Goal: Check status: Check status

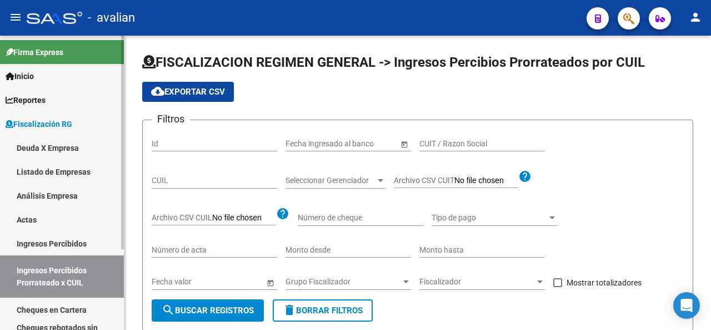
click at [47, 142] on link "Deuda X Empresa" at bounding box center [62, 148] width 124 height 24
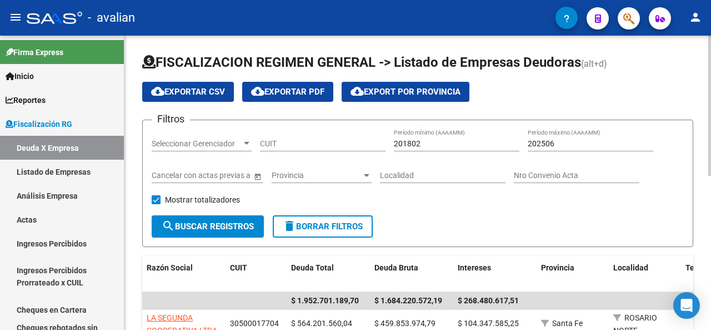
click at [281, 144] on input "CUIT" at bounding box center [323, 143] width 126 height 9
paste input "30-71794254-6"
type input "30-71794254-6"
drag, startPoint x: 559, startPoint y: 143, endPoint x: 548, endPoint y: 141, distance: 10.7
click at [548, 141] on input "202506" at bounding box center [591, 143] width 126 height 9
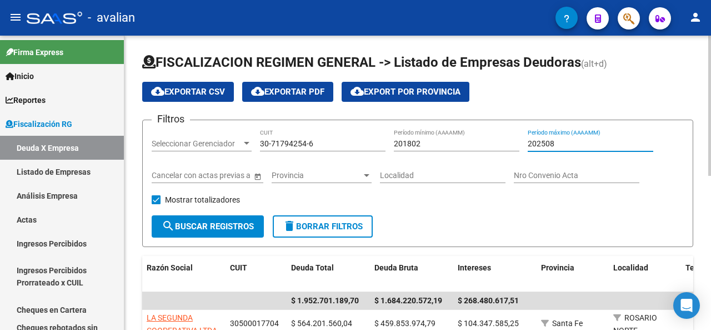
type input "202508"
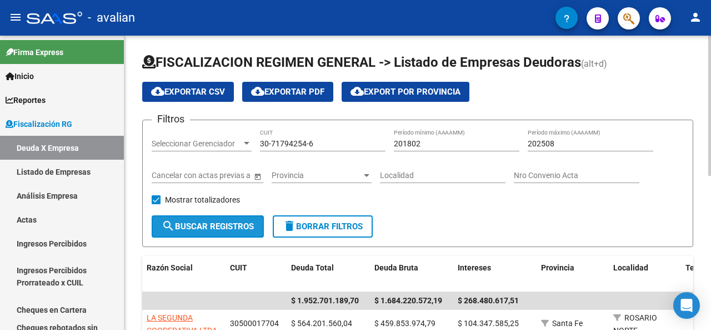
click at [244, 236] on button "search Buscar Registros" at bounding box center [208, 226] width 112 height 22
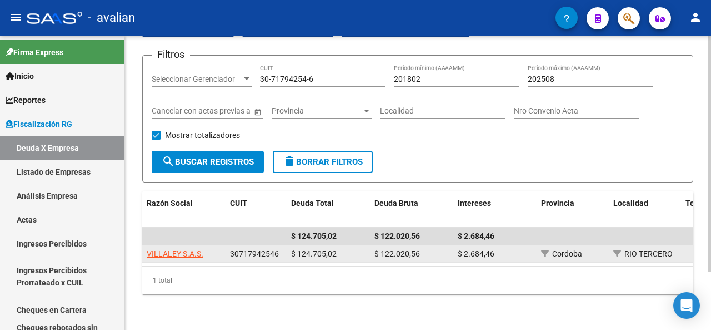
scroll to position [72, 0]
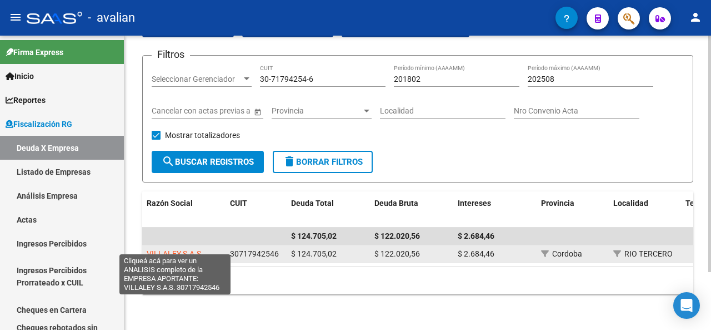
click at [194, 249] on span "VILLALEY S.A.S." at bounding box center [175, 253] width 57 height 9
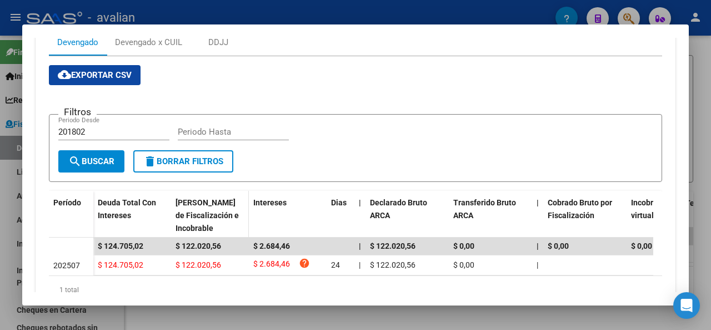
scroll to position [132, 0]
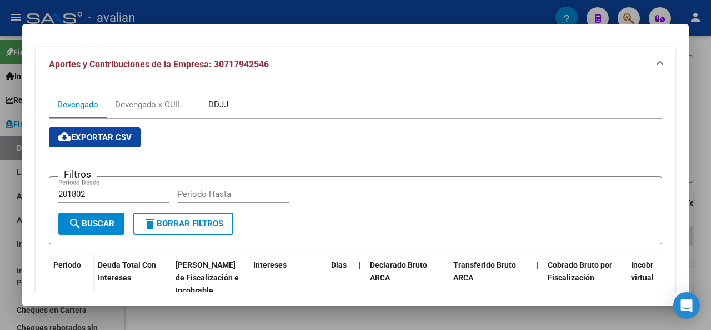
click at [222, 104] on div "DDJJ" at bounding box center [218, 104] width 20 height 12
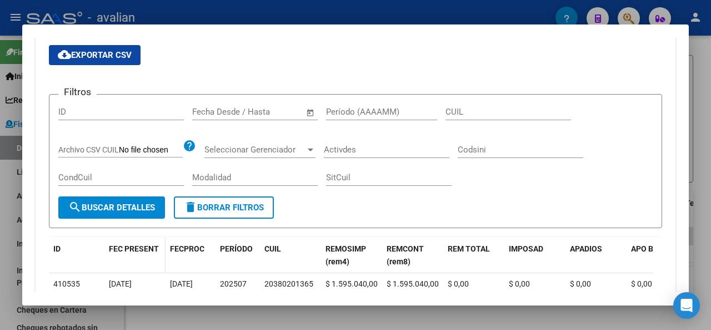
scroll to position [237, 0]
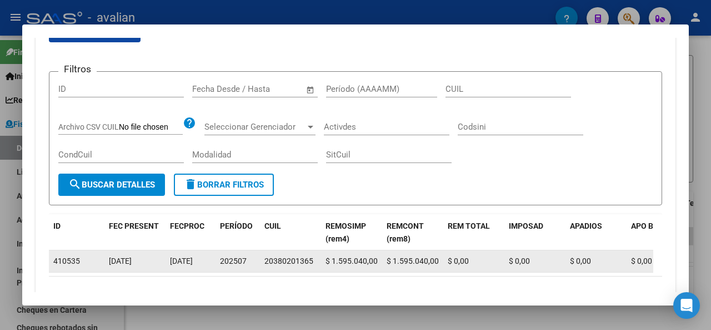
drag, startPoint x: 265, startPoint y: 261, endPoint x: 312, endPoint y: 264, distance: 47.3
click at [312, 264] on div "20380201365" at bounding box center [289, 261] width 49 height 13
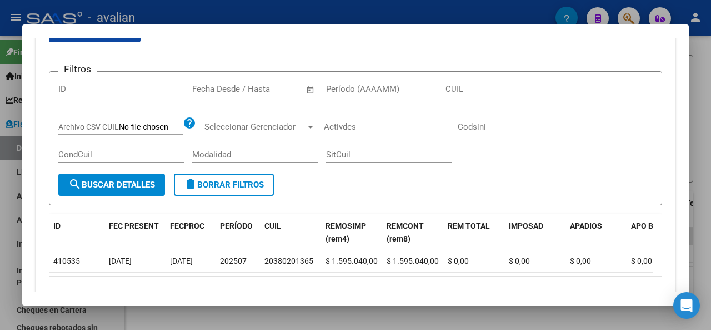
copy div "20380201365"
click at [711, 108] on div at bounding box center [355, 165] width 711 height 330
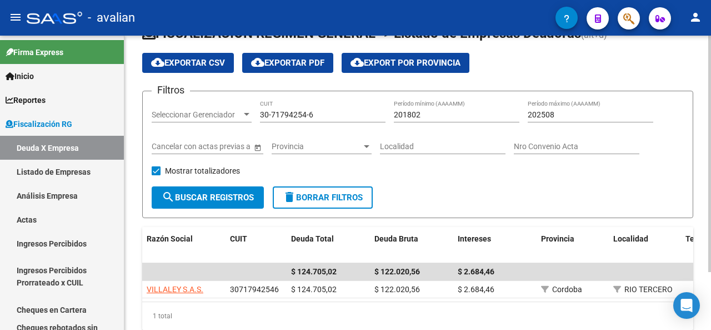
scroll to position [0, 0]
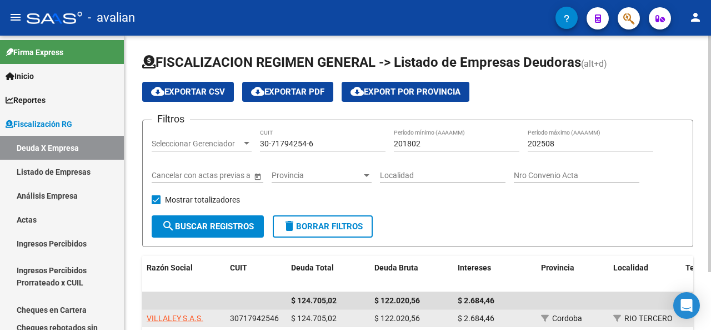
click at [171, 312] on app-link-go-to "VILLALEY S.A.S." at bounding box center [175, 318] width 57 height 13
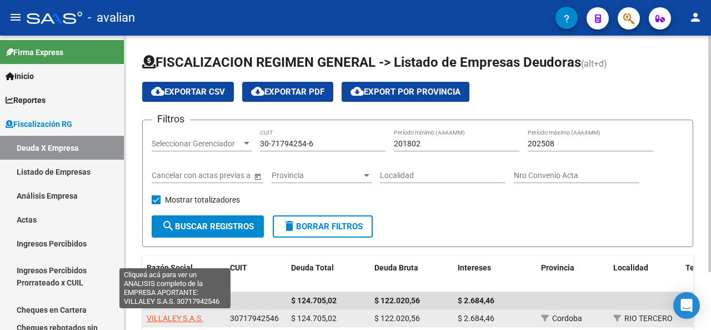
click at [170, 317] on span "VILLALEY S.A.S." at bounding box center [175, 317] width 57 height 9
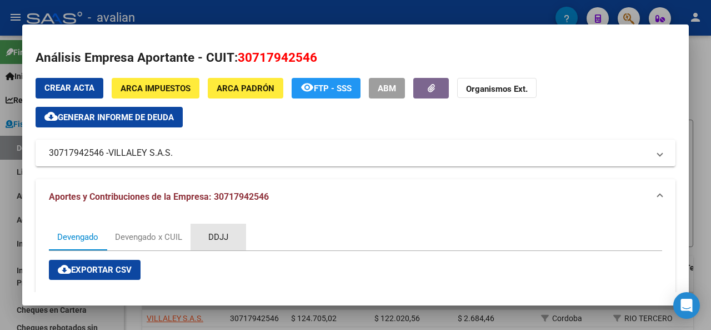
click at [219, 231] on div "DDJJ" at bounding box center [218, 237] width 20 height 12
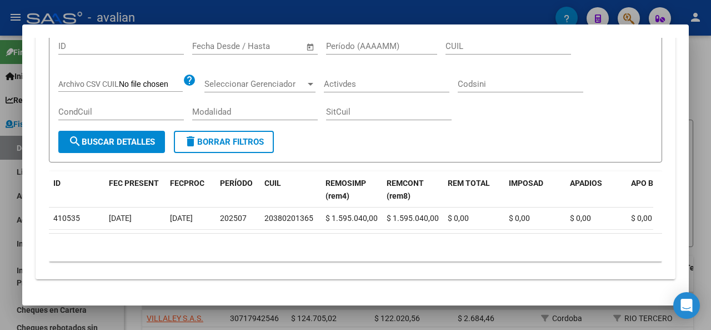
scroll to position [292, 0]
drag, startPoint x: 265, startPoint y: 204, endPoint x: 299, endPoint y: 225, distance: 39.9
click at [310, 212] on div "20380201365" at bounding box center [289, 218] width 49 height 13
copy div "20380201365"
